Goal: Navigation & Orientation: Understand site structure

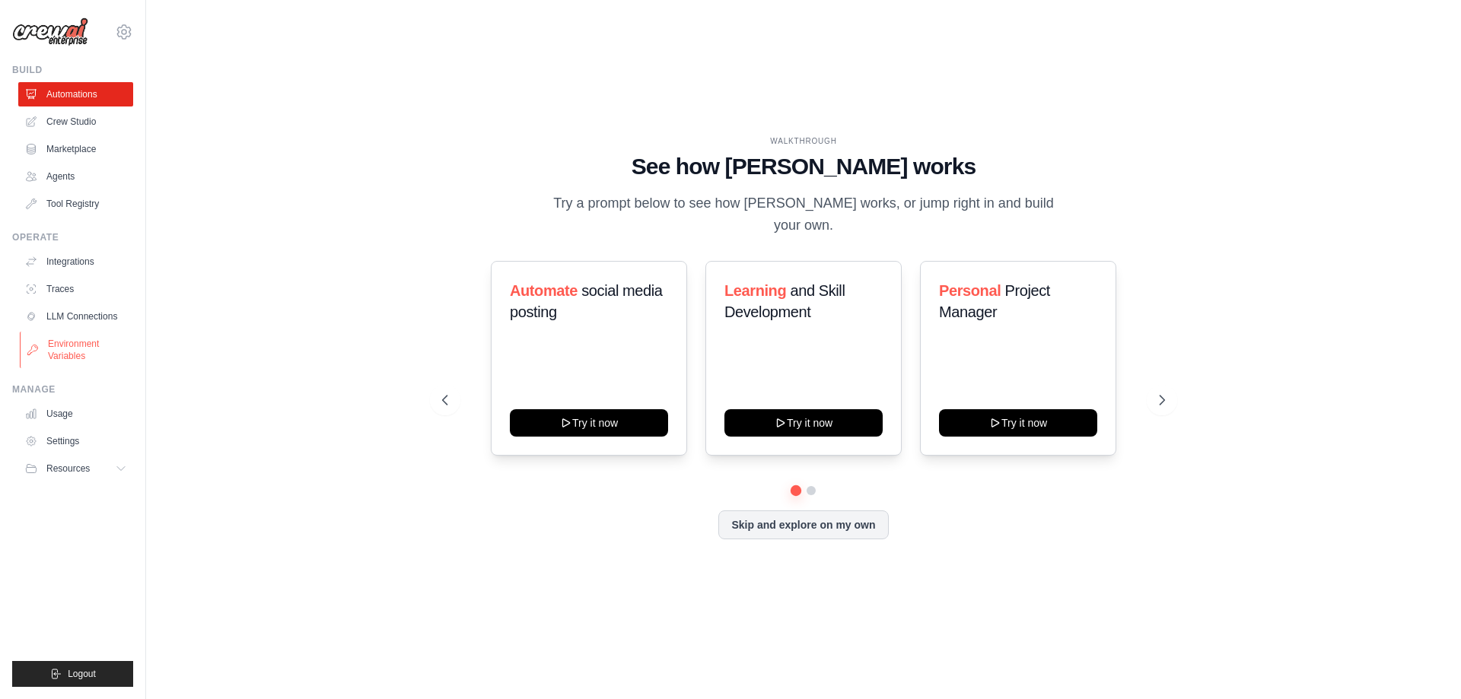
click at [76, 344] on link "Environment Variables" at bounding box center [77, 350] width 115 height 37
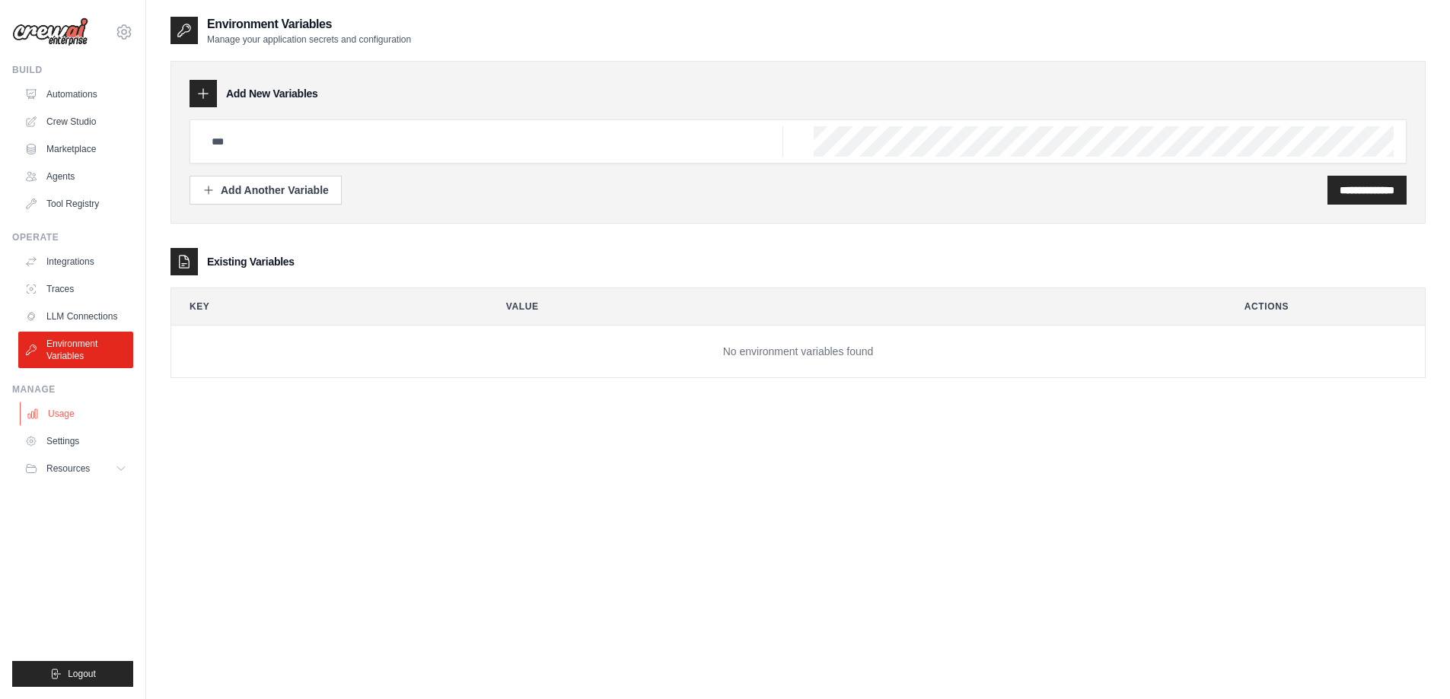
click at [67, 419] on link "Usage" at bounding box center [77, 414] width 115 height 24
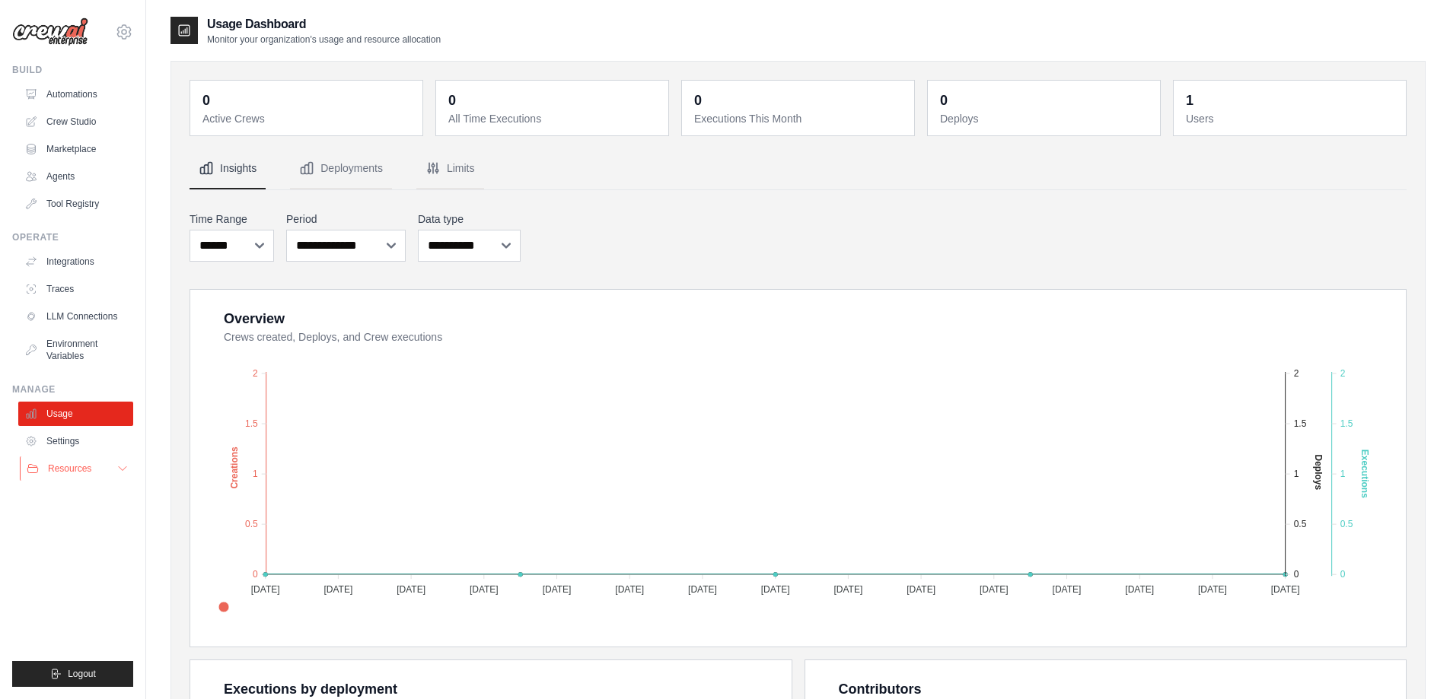
click at [74, 463] on span "Resources" at bounding box center [69, 469] width 43 height 12
click at [83, 311] on link "LLM Connections" at bounding box center [77, 316] width 115 height 24
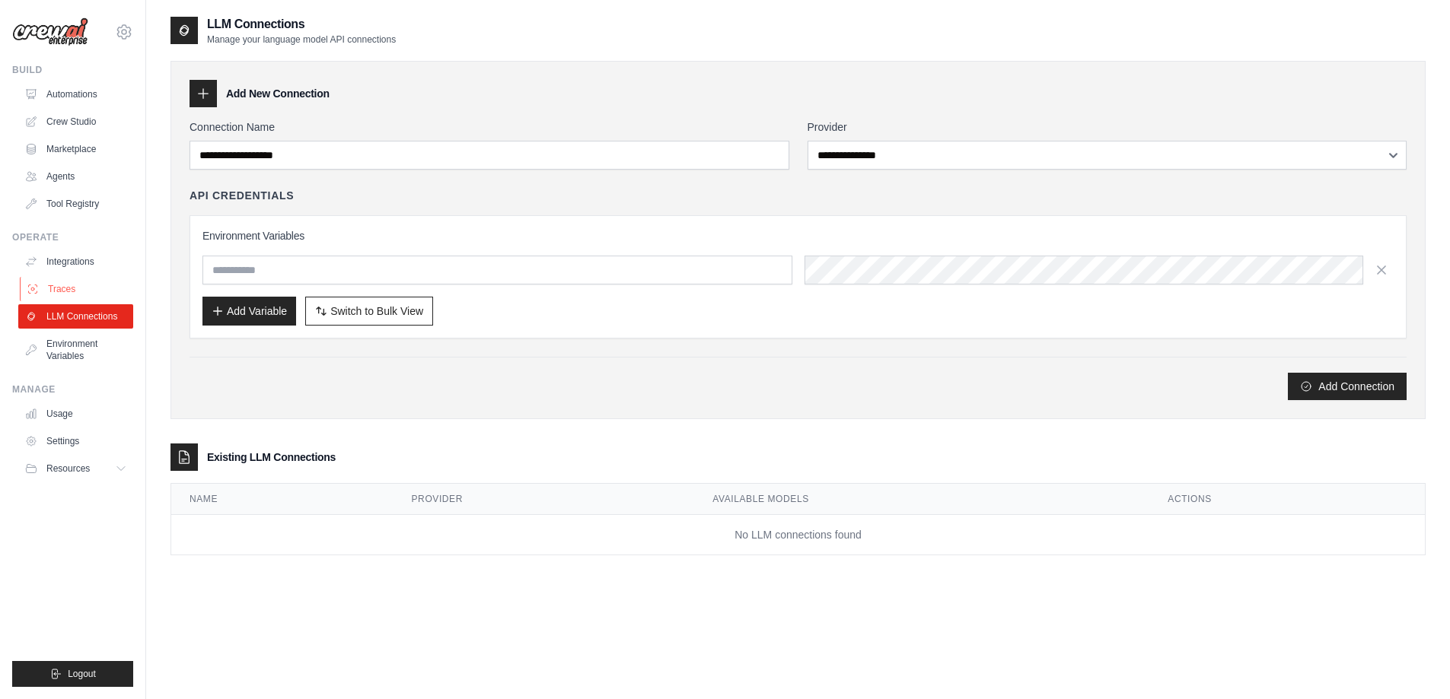
click at [34, 283] on icon at bounding box center [33, 289] width 12 height 12
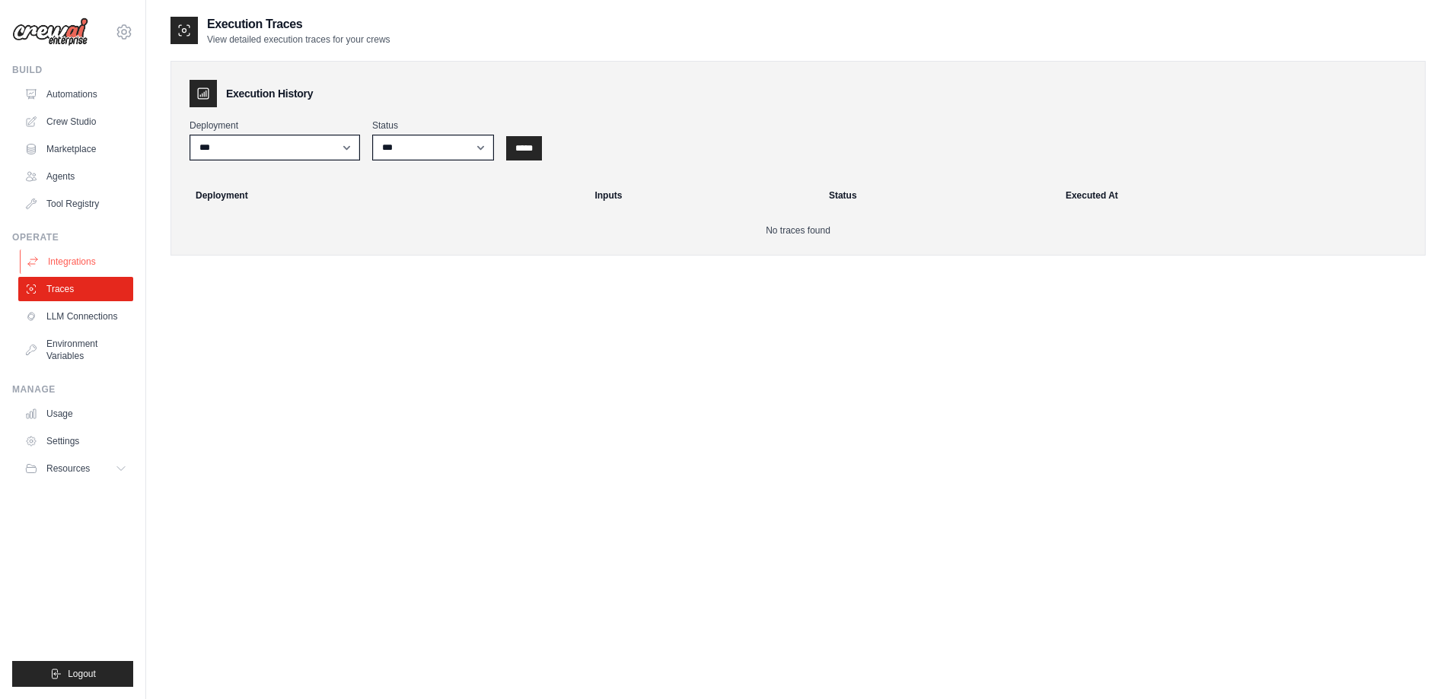
click at [88, 266] on link "Integrations" at bounding box center [77, 262] width 115 height 24
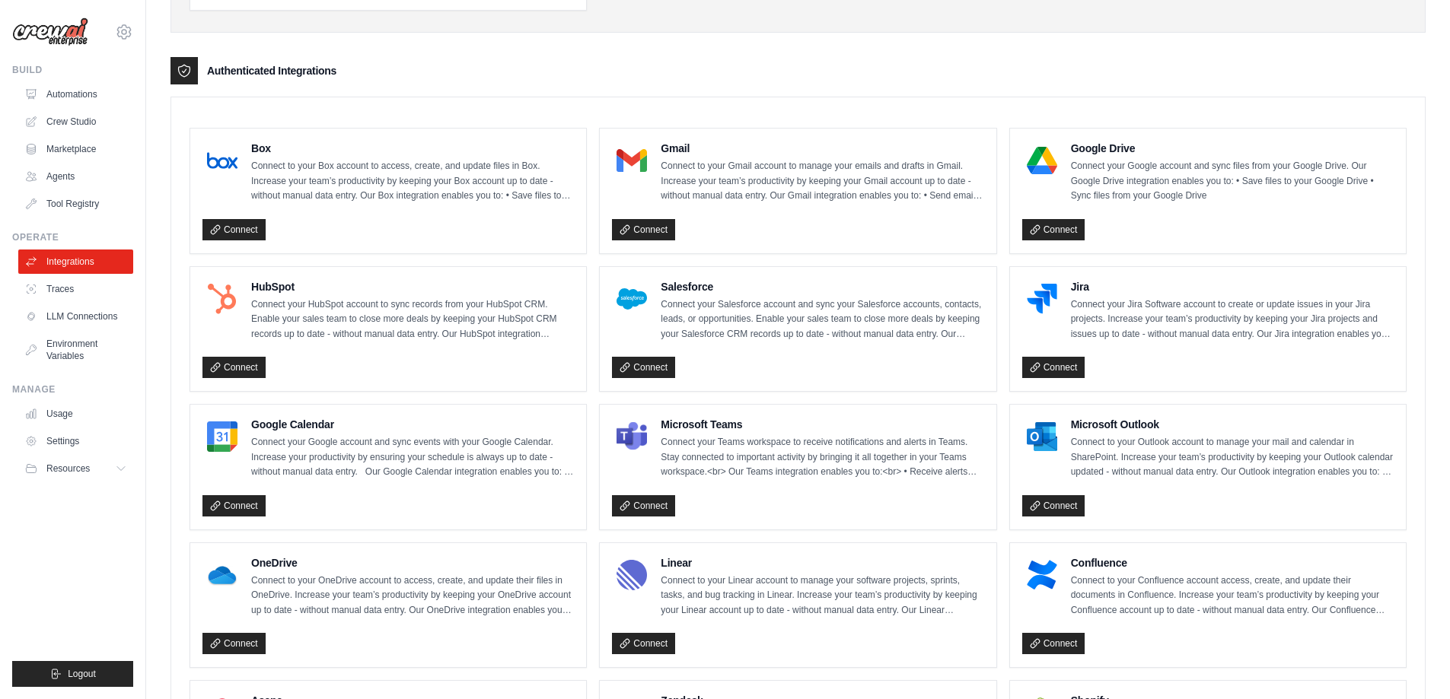
scroll to position [69, 0]
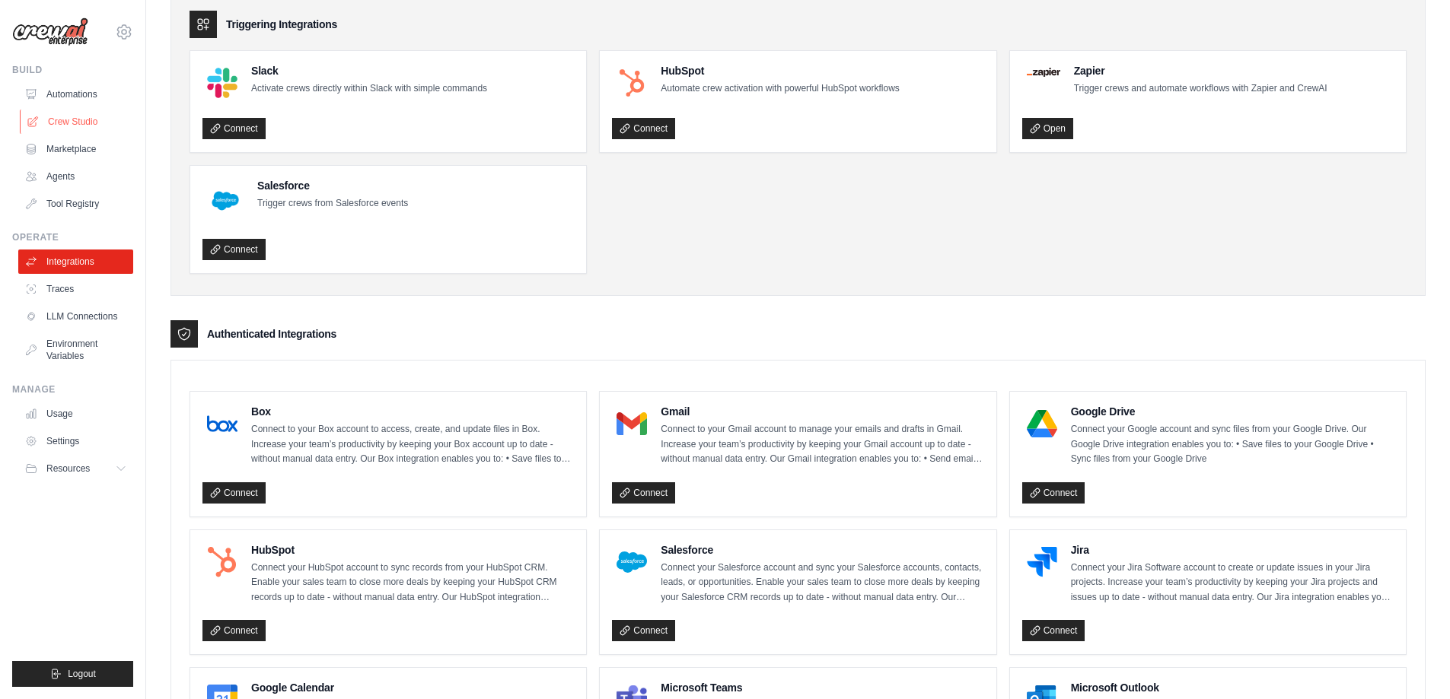
click at [65, 121] on link "Crew Studio" at bounding box center [77, 122] width 115 height 24
